Goal: Task Accomplishment & Management: Manage account settings

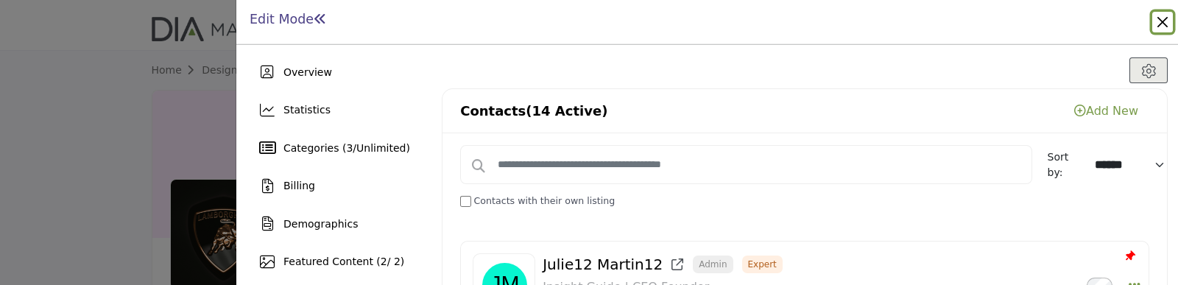
click at [1162, 19] on button "Close" at bounding box center [1162, 22] width 21 height 21
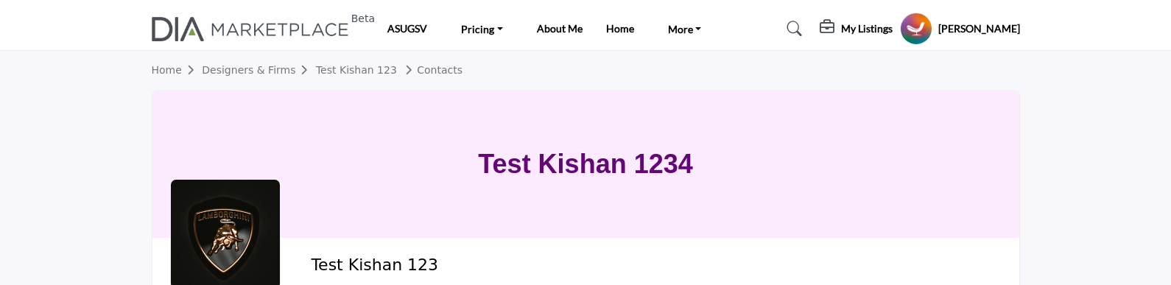
scroll to position [276, 0]
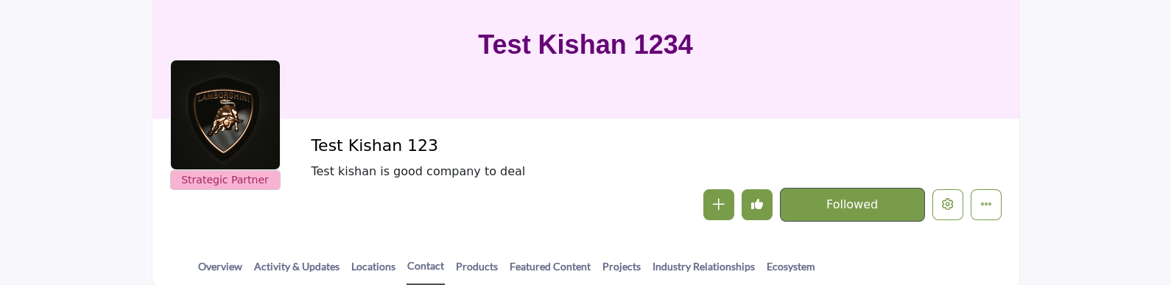
scroll to position [119, 0]
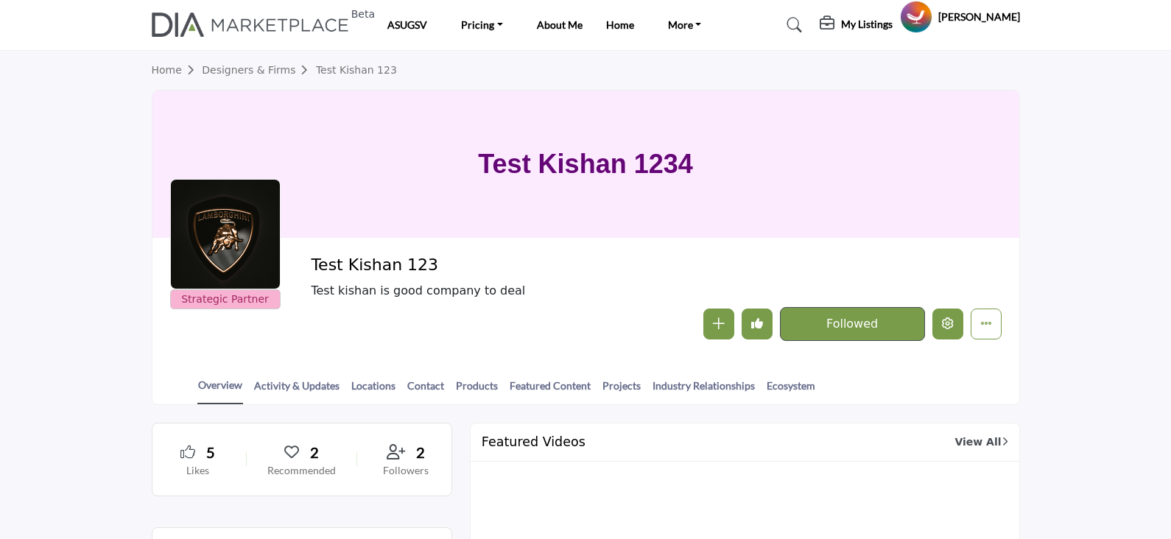
drag, startPoint x: 0, startPoint y: 0, endPoint x: 295, endPoint y: 215, distance: 365.2
click at [940, 309] on button "Edit company" at bounding box center [947, 324] width 31 height 31
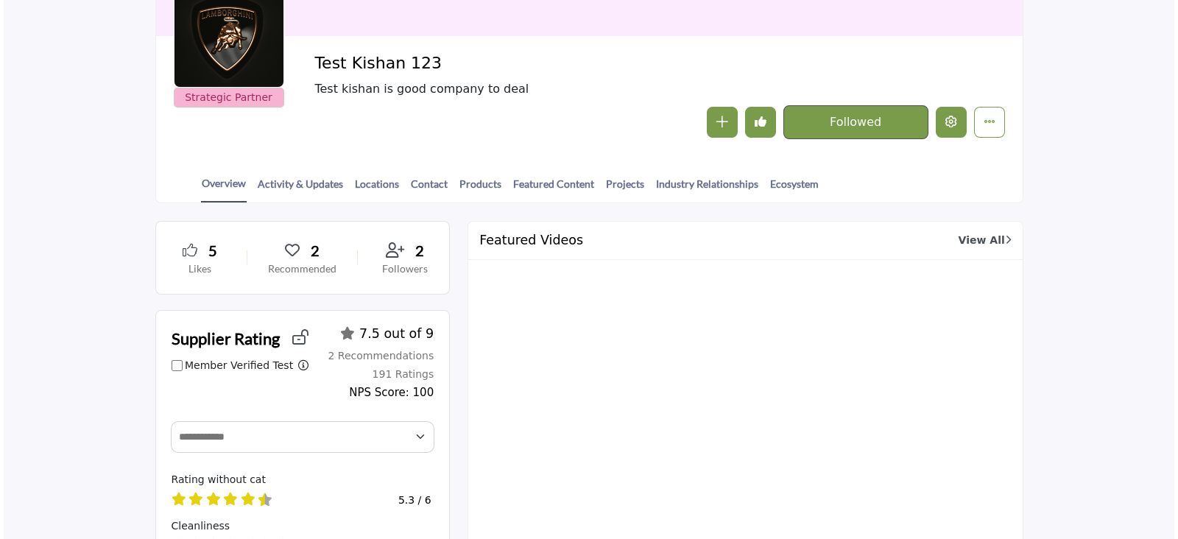
scroll to position [183, 0]
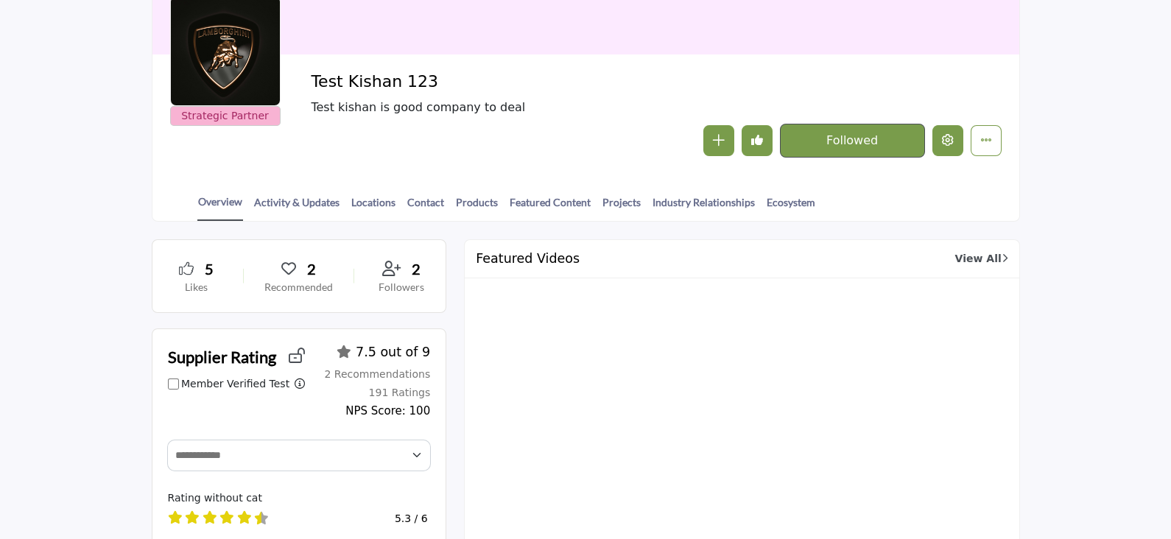
click at [945, 140] on icon "Edit company" at bounding box center [948, 140] width 12 height 12
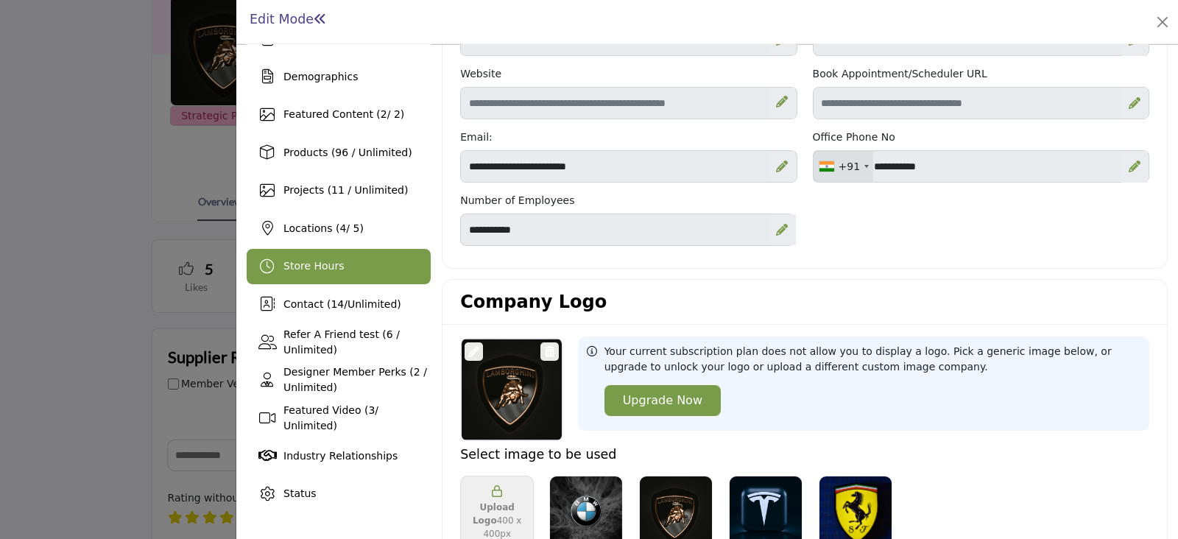
scroll to position [183, 0]
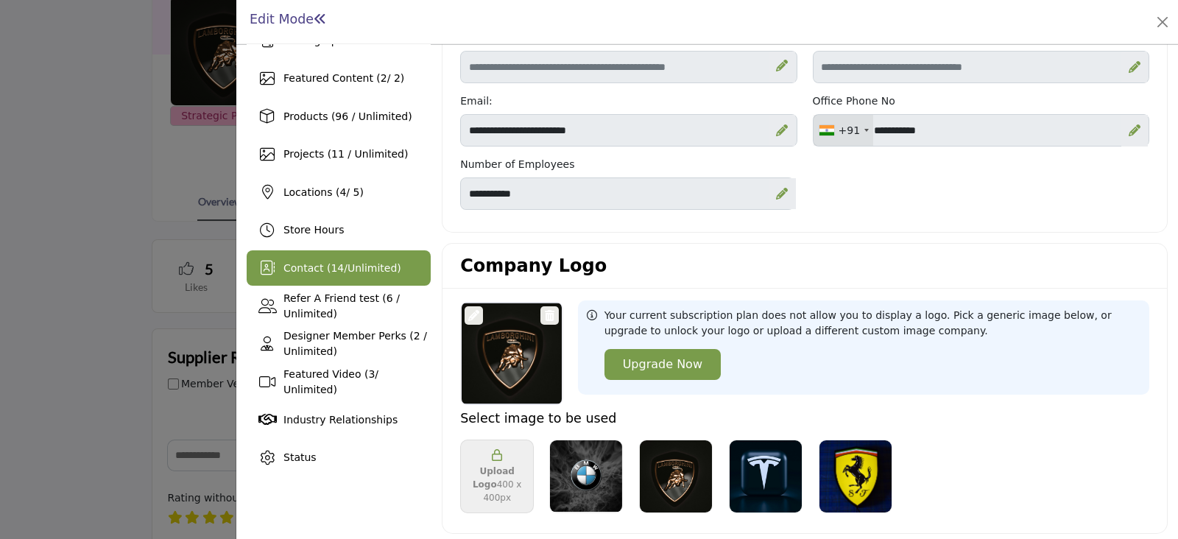
click at [303, 267] on span "Contact ( 14 / Unlimited )" at bounding box center [342, 268] width 118 height 12
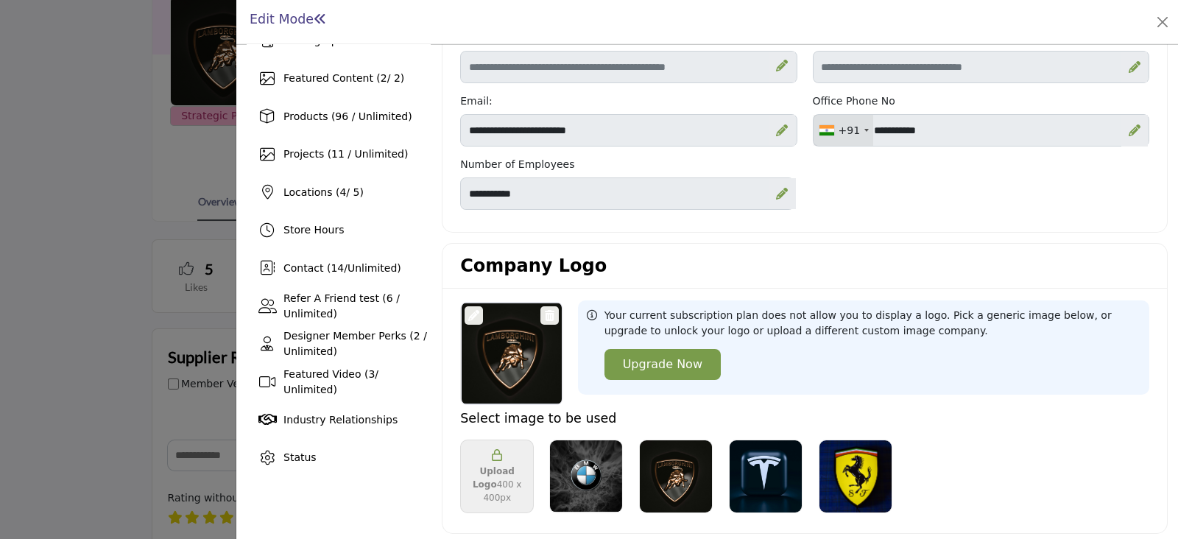
scroll to position [130, 0]
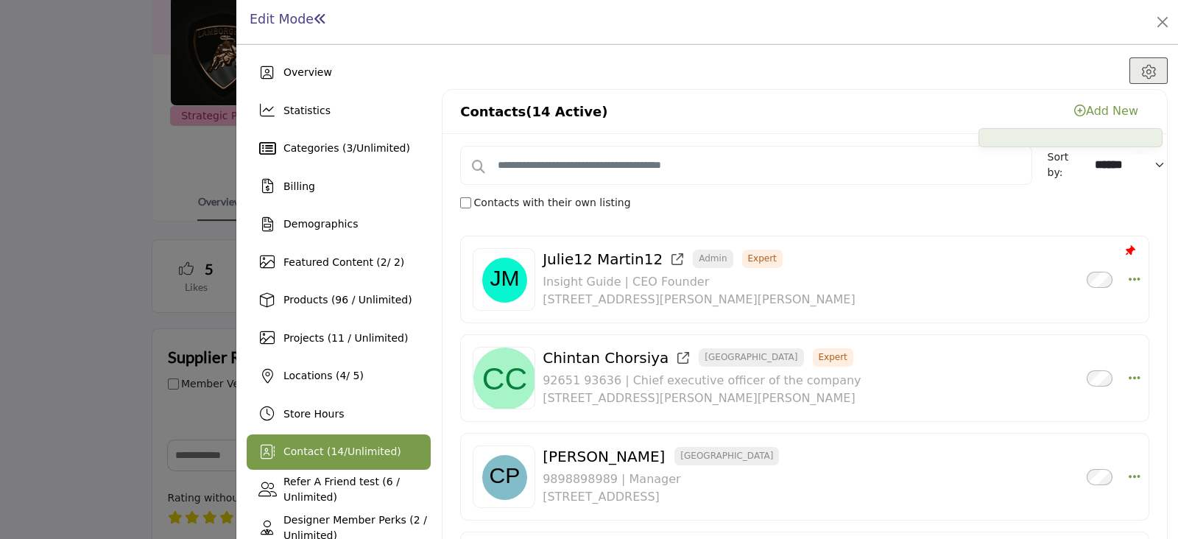
click at [1104, 110] on link "Add New" at bounding box center [1106, 111] width 64 height 14
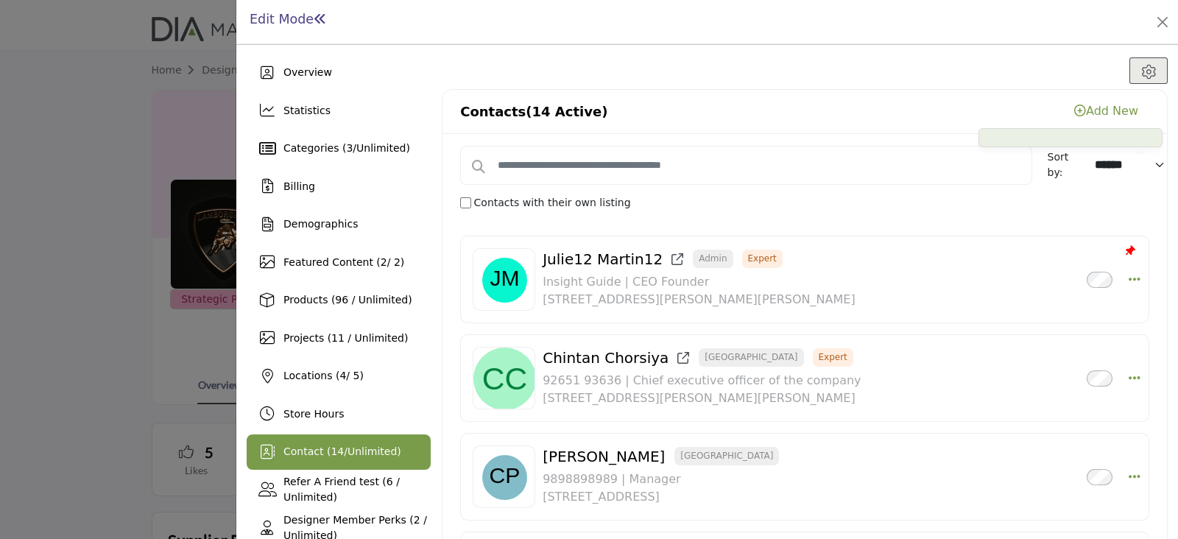
click at [1095, 111] on link "Add New" at bounding box center [1106, 111] width 64 height 14
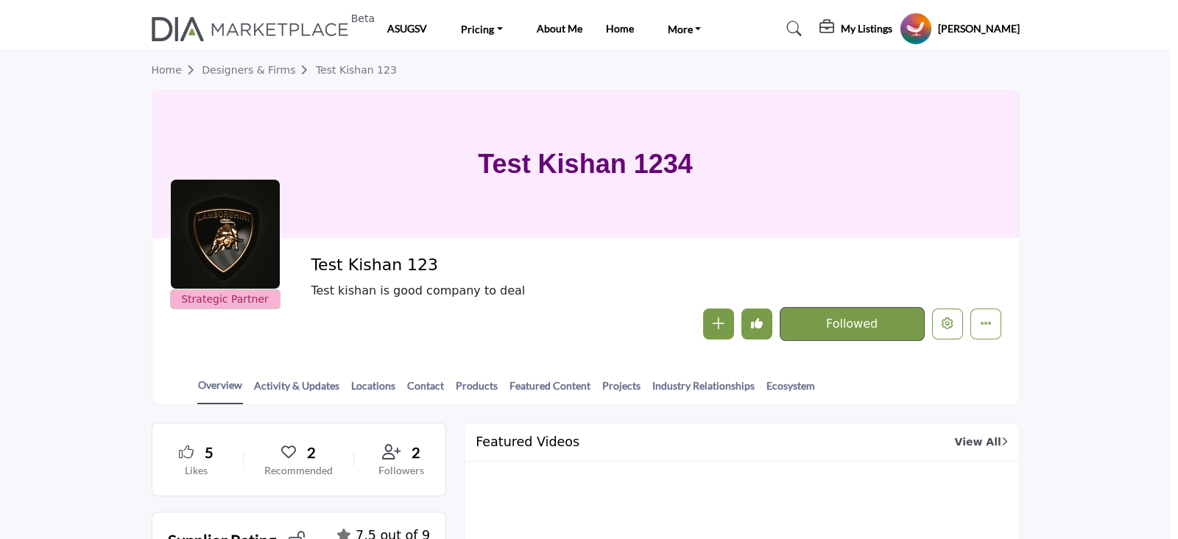
click at [116, 134] on div at bounding box center [589, 269] width 1178 height 539
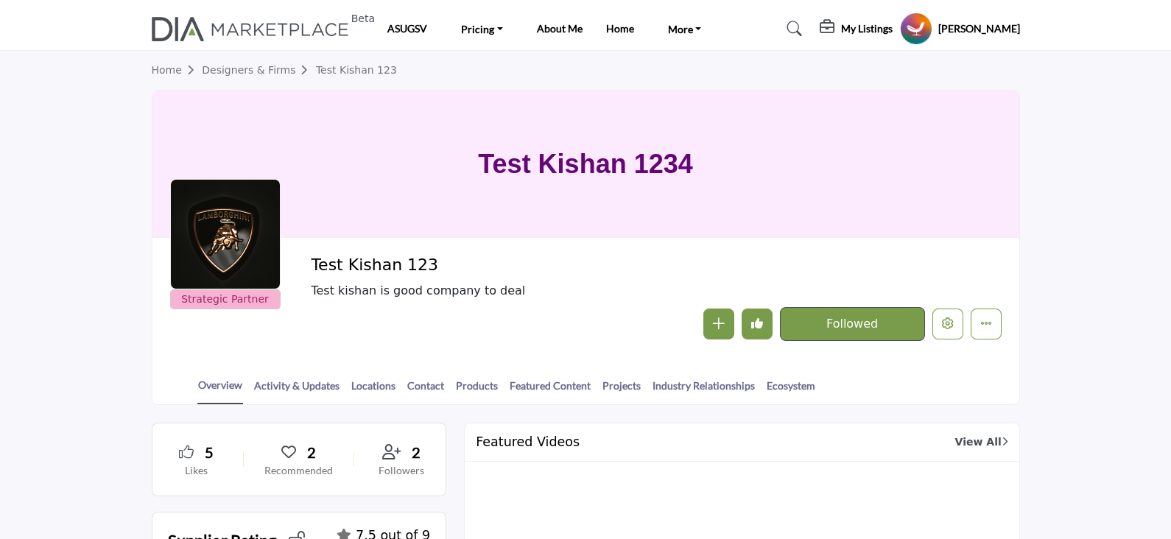
click at [975, 23] on h5 "Nirmal Dev" at bounding box center [979, 28] width 82 height 15
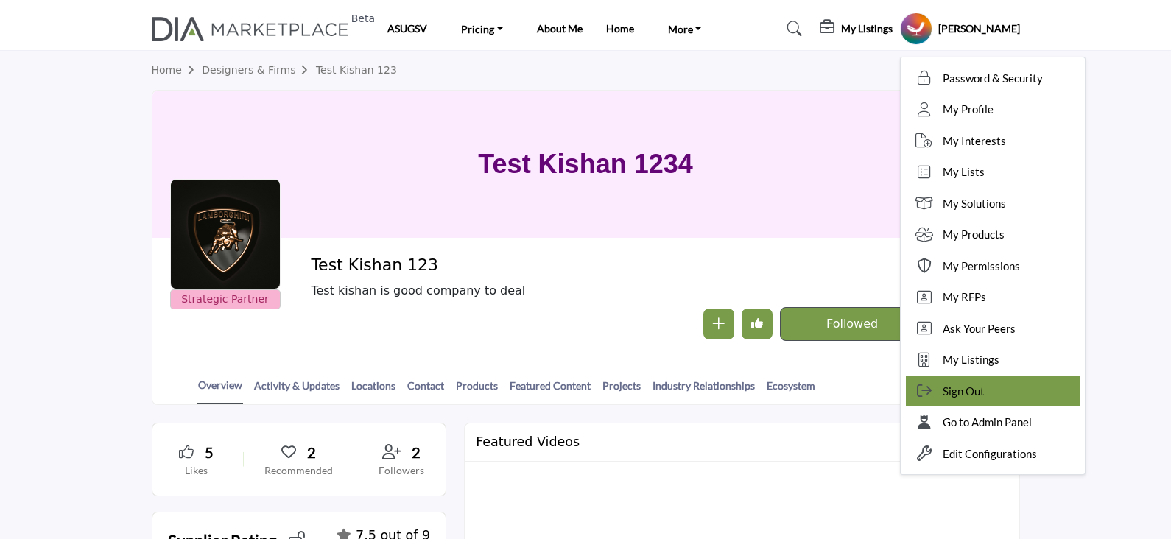
click at [984, 390] on span "Sign Out" at bounding box center [963, 391] width 42 height 17
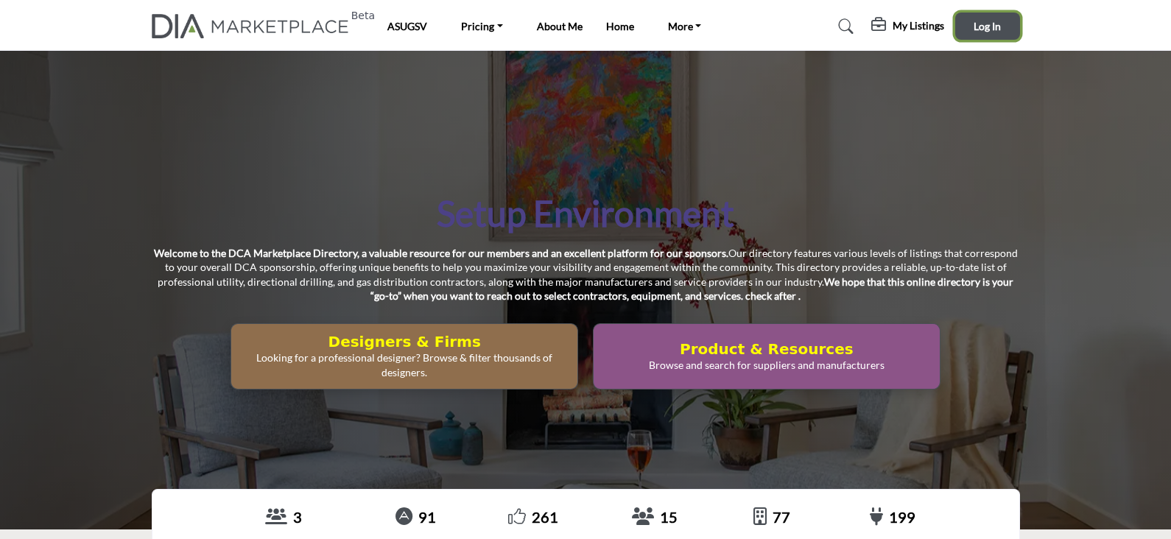
click at [981, 35] on button "Log In" at bounding box center [987, 26] width 65 height 27
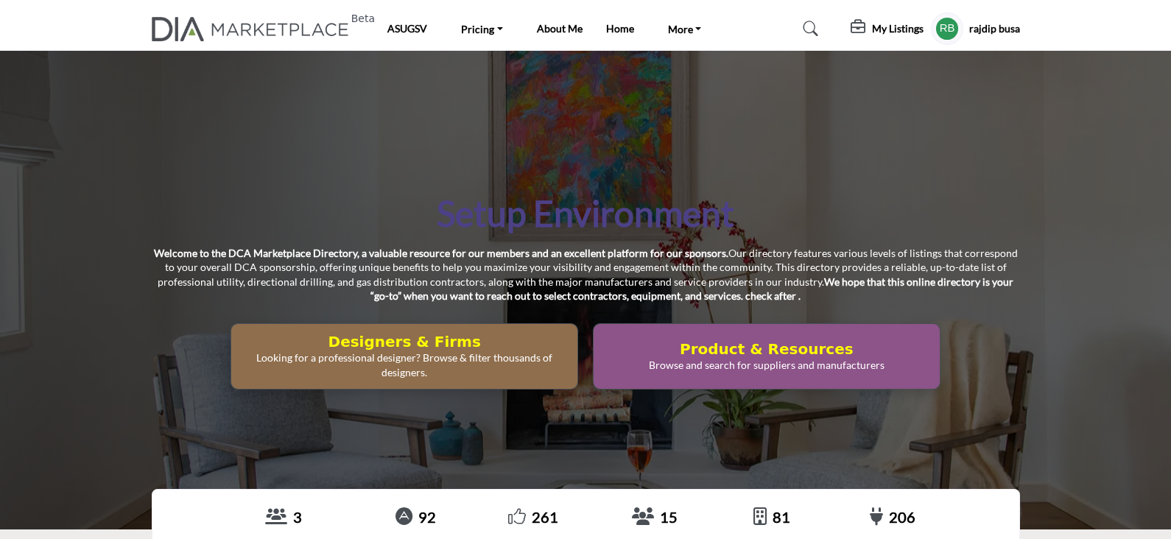
click at [990, 29] on h5 "rajdip busa" at bounding box center [994, 28] width 51 height 15
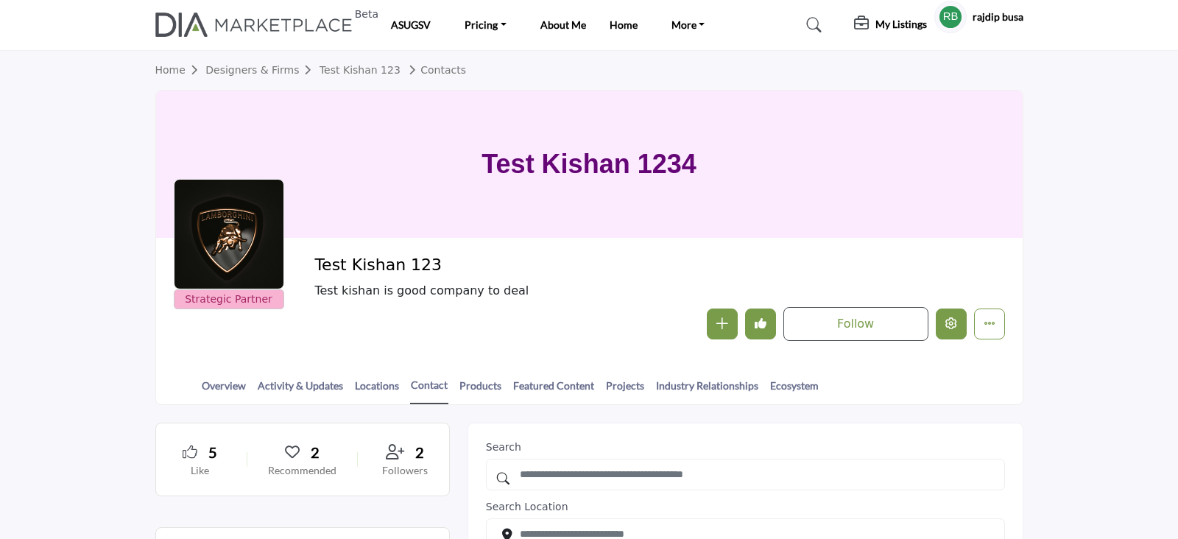
click at [946, 325] on icon "Edit company" at bounding box center [951, 323] width 12 height 12
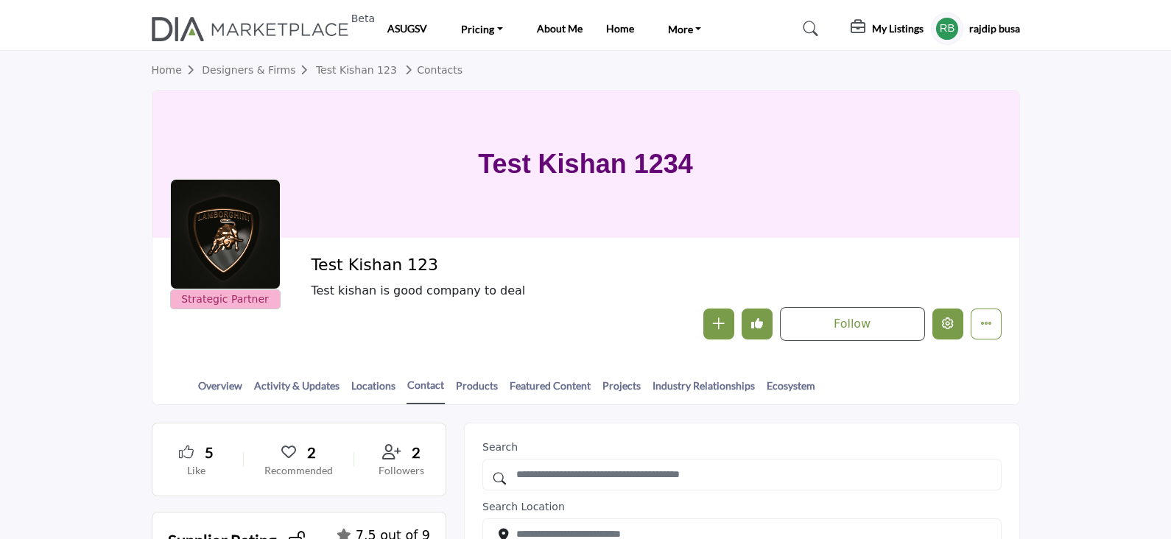
click at [942, 325] on icon "Edit company" at bounding box center [948, 323] width 12 height 12
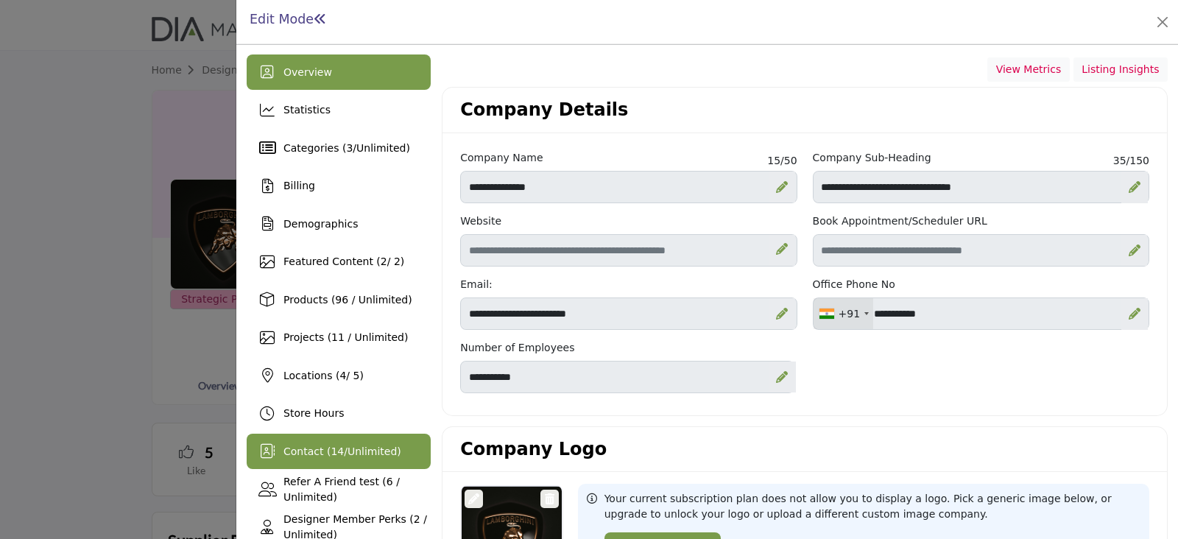
click at [331, 451] on span "14" at bounding box center [337, 451] width 13 height 12
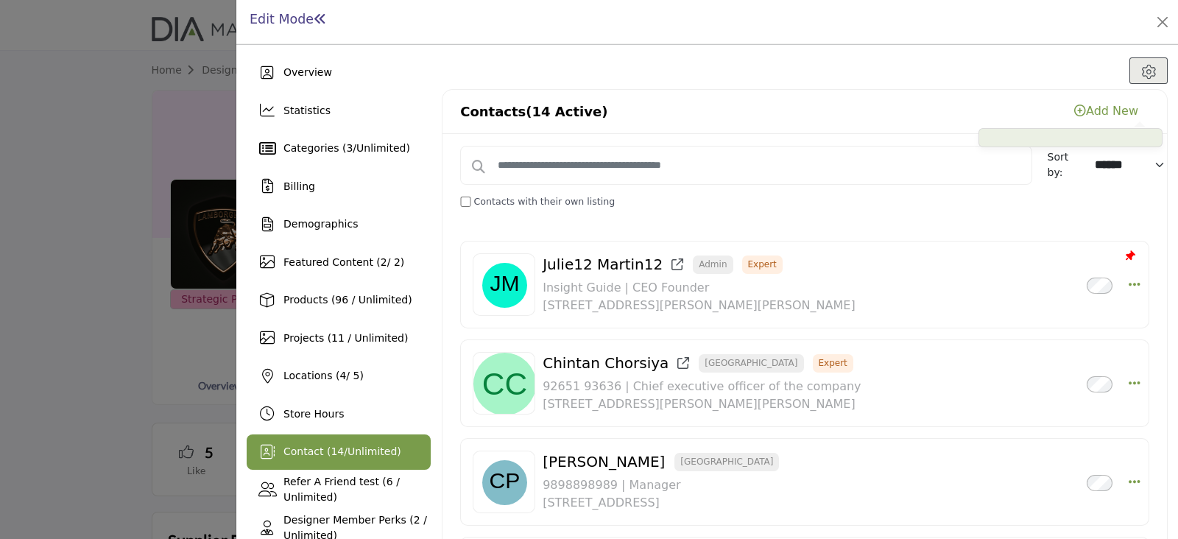
click at [1108, 110] on div "Add New" at bounding box center [1106, 111] width 64 height 18
drag, startPoint x: 112, startPoint y: 116, endPoint x: 110, endPoint y: 125, distance: 9.0
click at [110, 121] on div at bounding box center [589, 269] width 1178 height 539
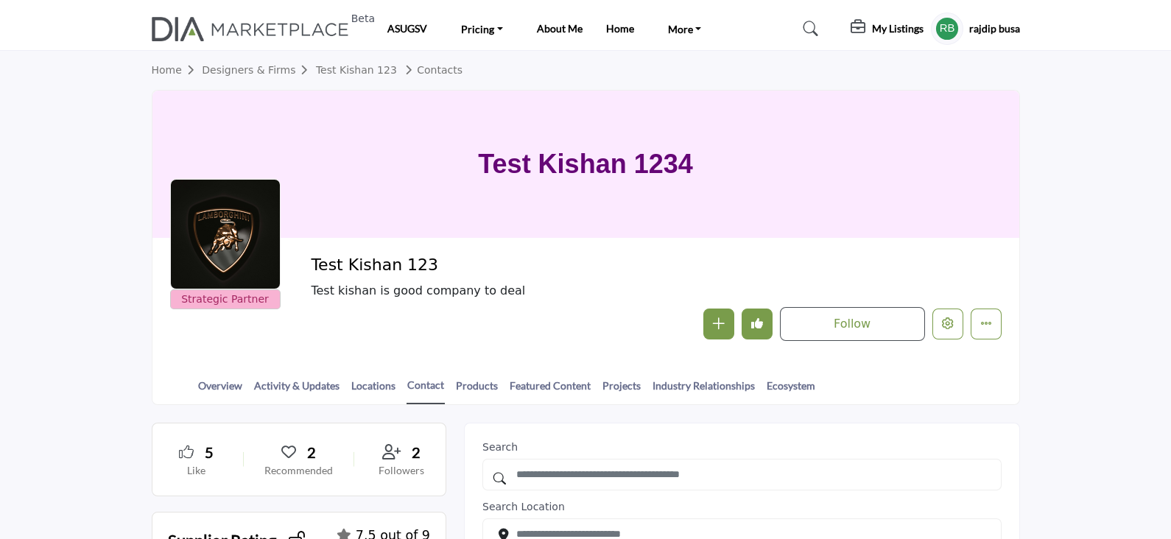
click at [990, 28] on h5 "rajdip busa" at bounding box center [994, 28] width 51 height 15
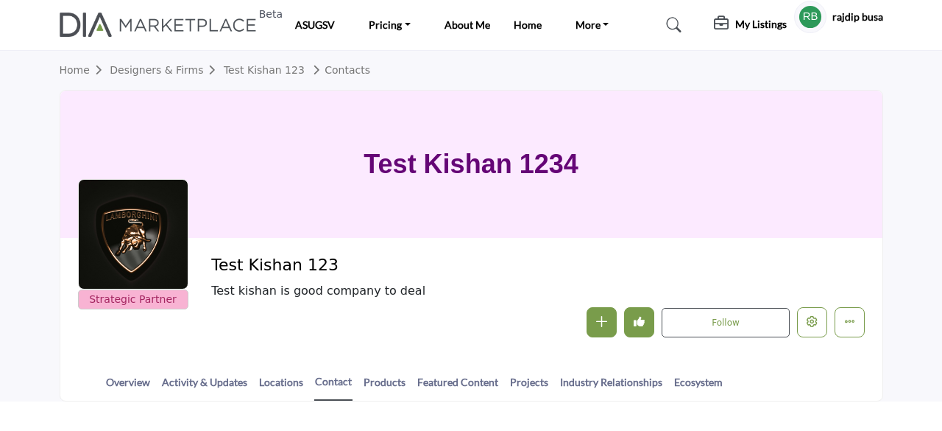
click at [809, 16] on profile-featured-5b1cbef3-cb77-4ba5-92de-570dc196ff6b "Show hide supplier dropdown" at bounding box center [810, 17] width 32 height 32
click at [842, 15] on h5 "rajdip busa" at bounding box center [858, 17] width 51 height 15
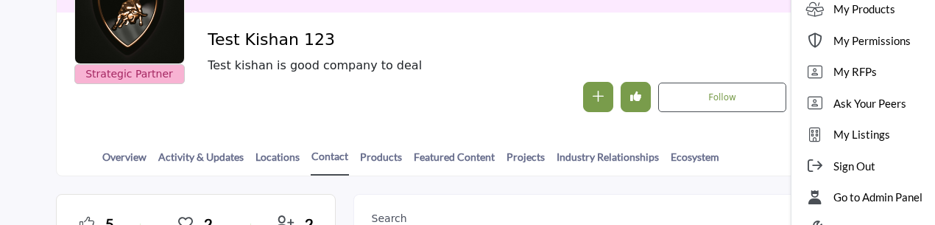
scroll to position [295, 0]
